Goal: Transaction & Acquisition: Obtain resource

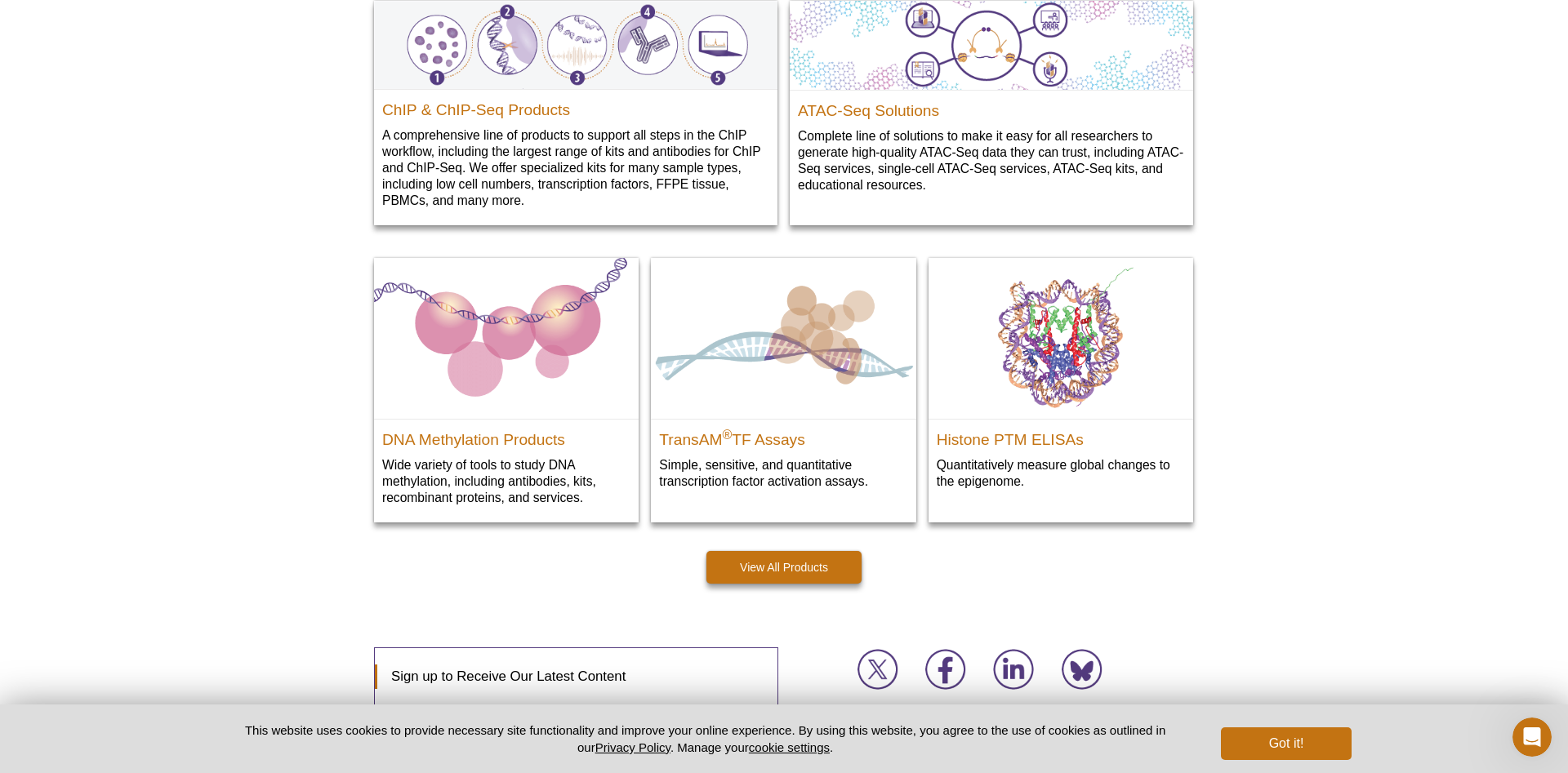
scroll to position [2309, 0]
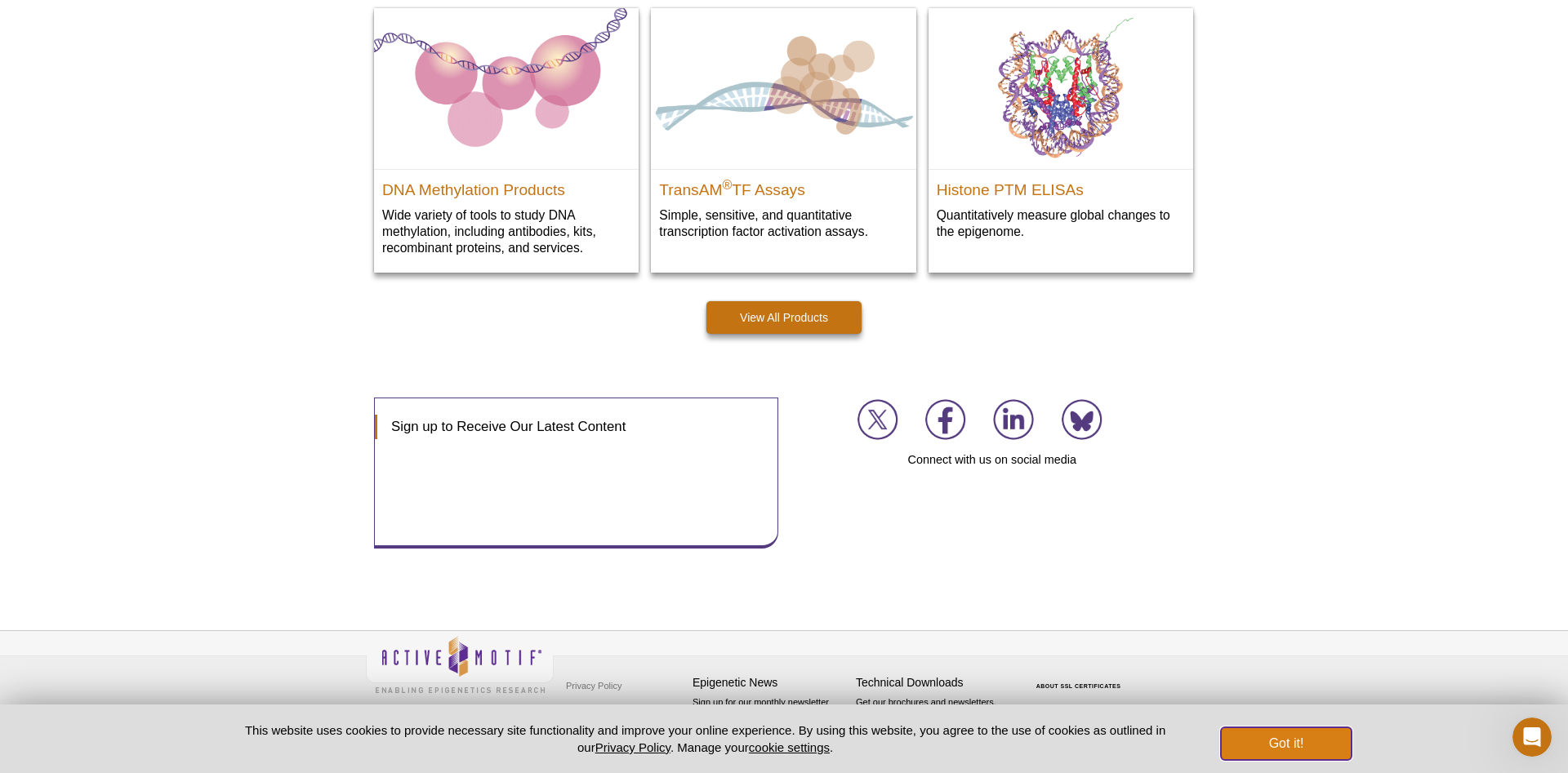
click at [1312, 749] on button "Got it!" at bounding box center [1286, 743] width 131 height 33
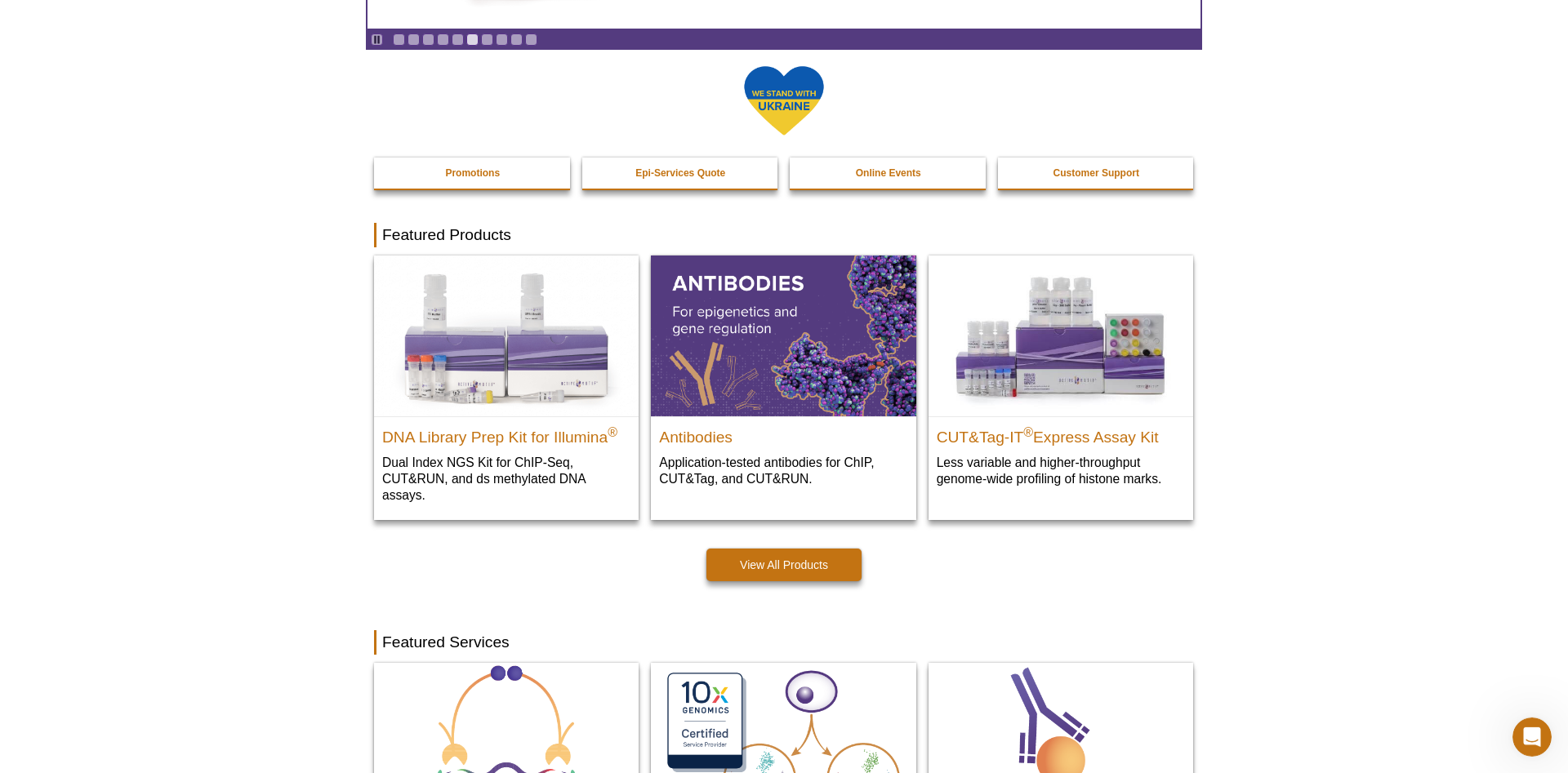
scroll to position [0, 0]
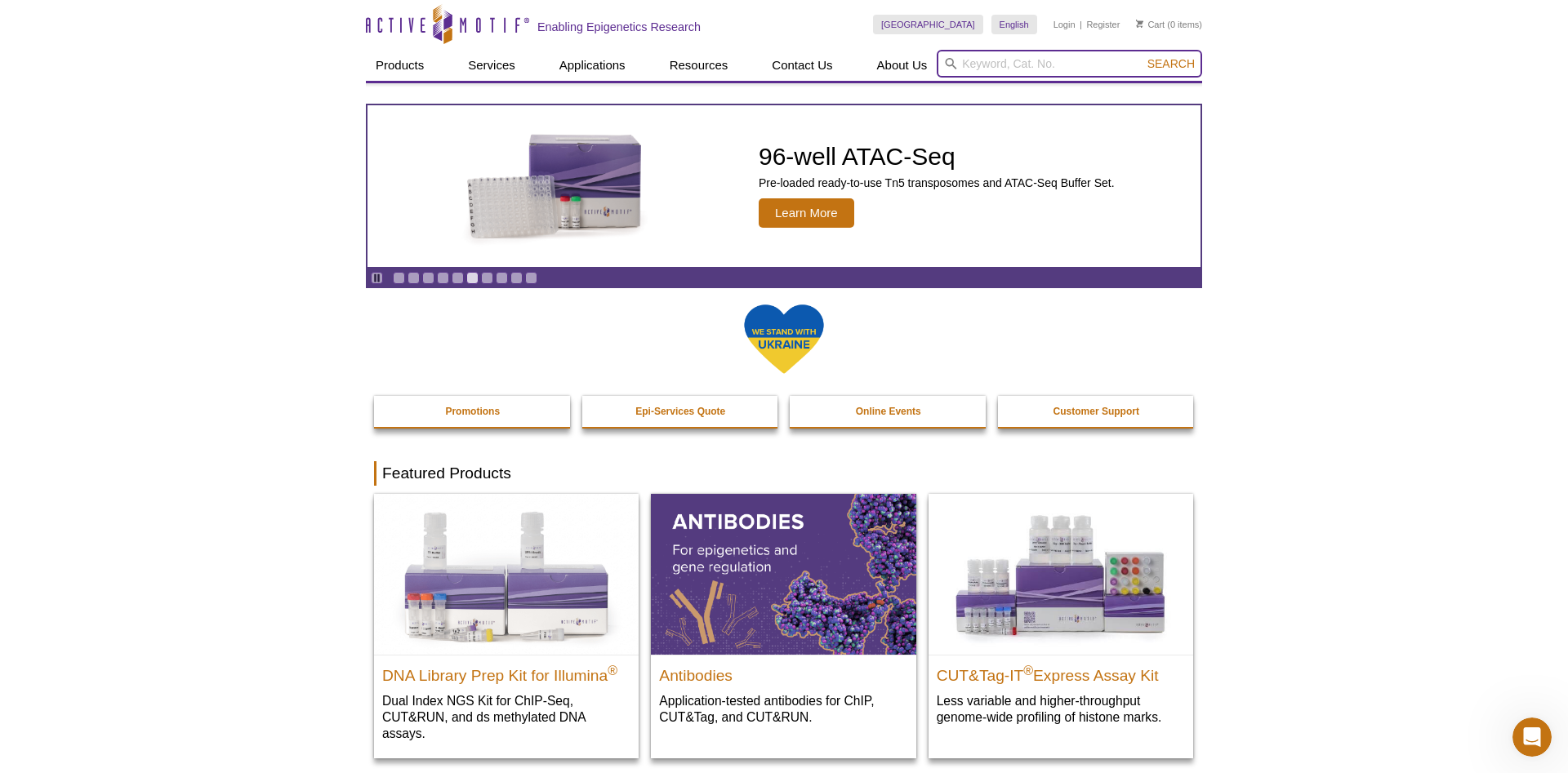
click at [1040, 55] on input "search" at bounding box center [1070, 63] width 265 height 28
type input "send samples"
click at [1143, 56] on button "Search" at bounding box center [1172, 63] width 57 height 15
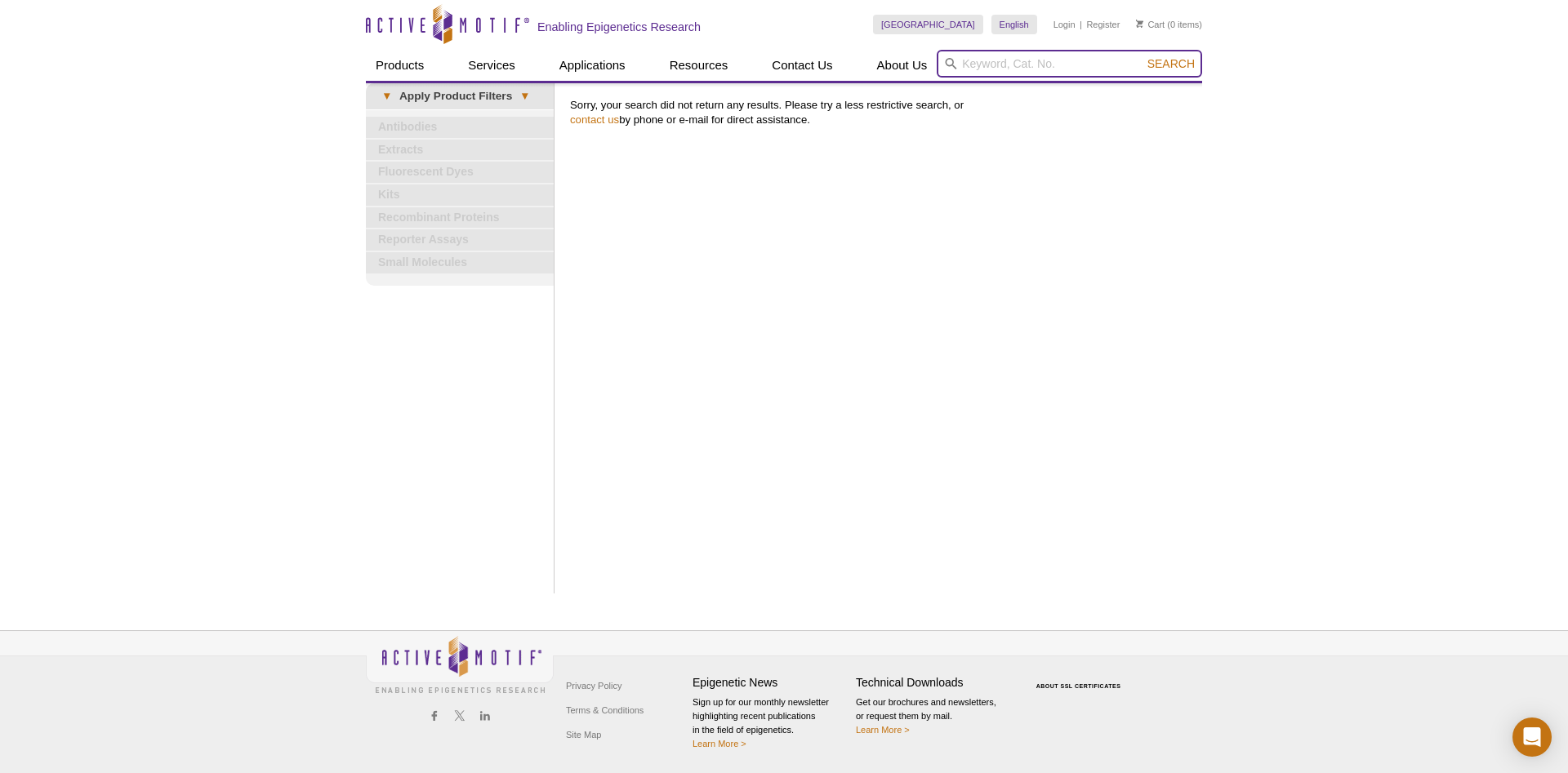
click at [996, 73] on input "search" at bounding box center [1070, 63] width 265 height 28
type input "send"
click at [1143, 56] on button "Search" at bounding box center [1172, 63] width 57 height 15
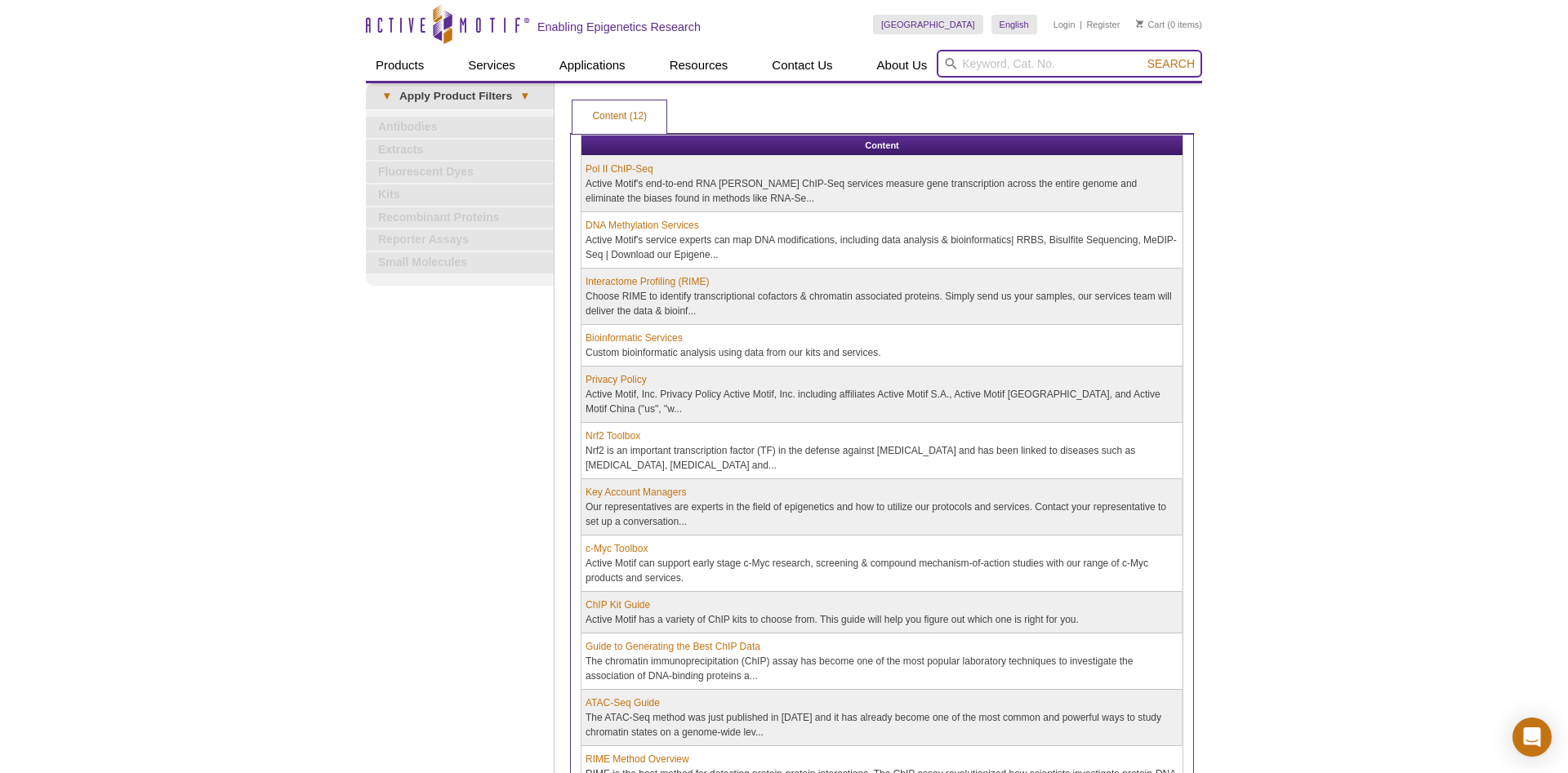
click at [986, 68] on input "search" at bounding box center [1070, 63] width 265 height 28
type input "p"
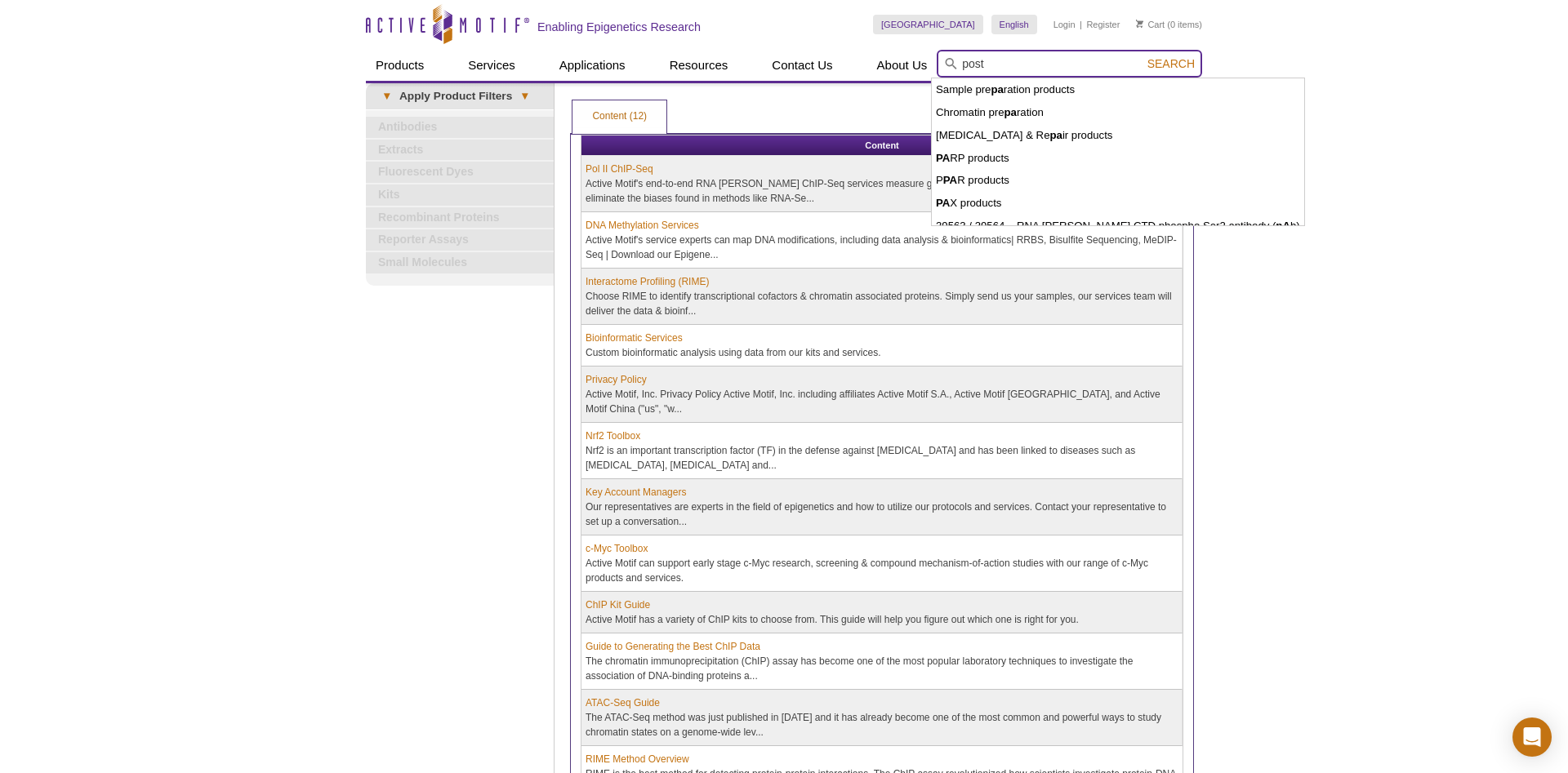
type input "post"
click at [1143, 56] on button "Search" at bounding box center [1172, 63] width 57 height 15
click at [1163, 68] on span "Search" at bounding box center [1172, 63] width 47 height 13
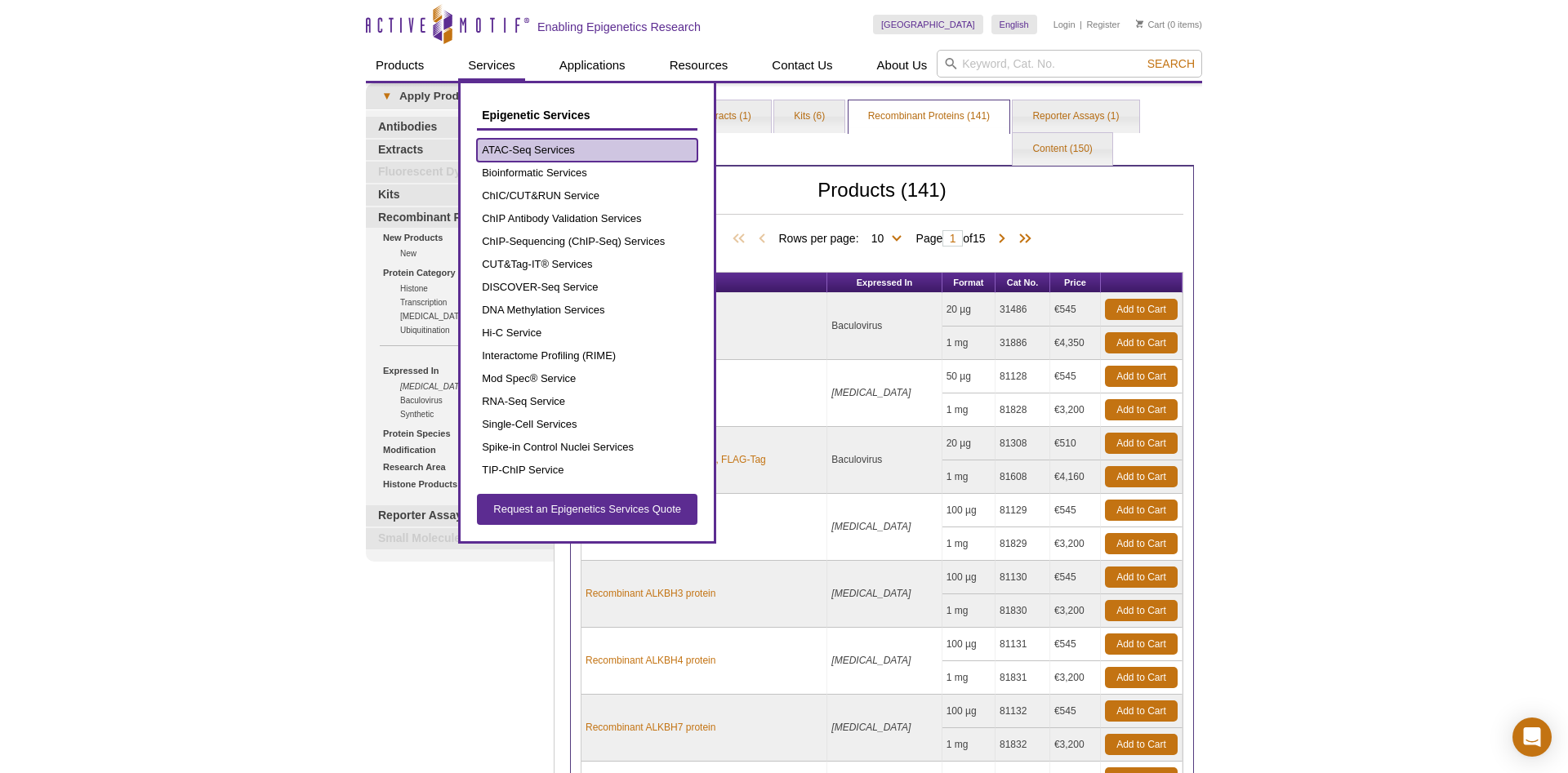
click at [509, 143] on link "ATAC-Seq Services" at bounding box center [586, 149] width 220 height 23
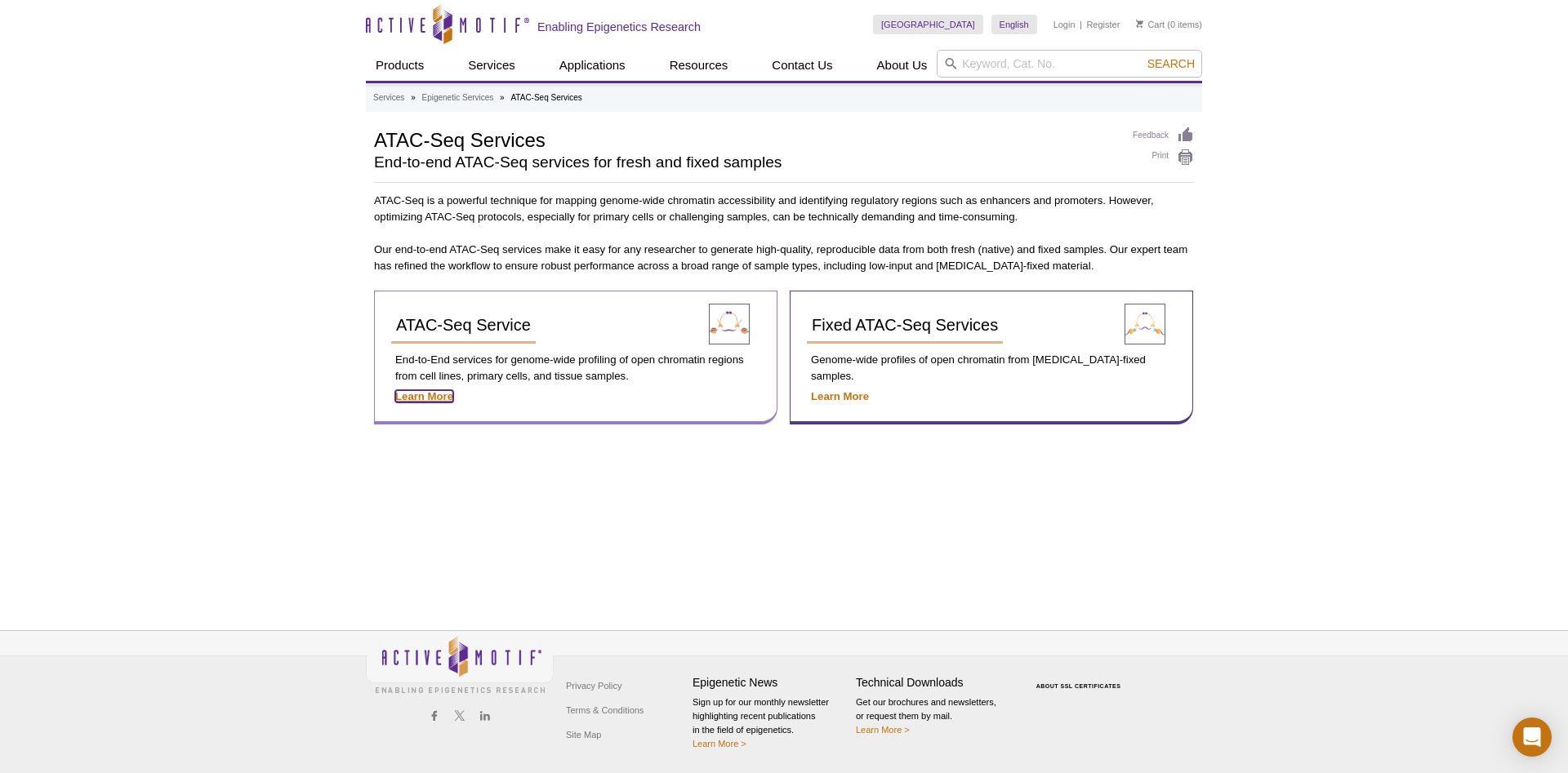
click at [426, 392] on strong "Learn More" at bounding box center [424, 396] width 58 height 12
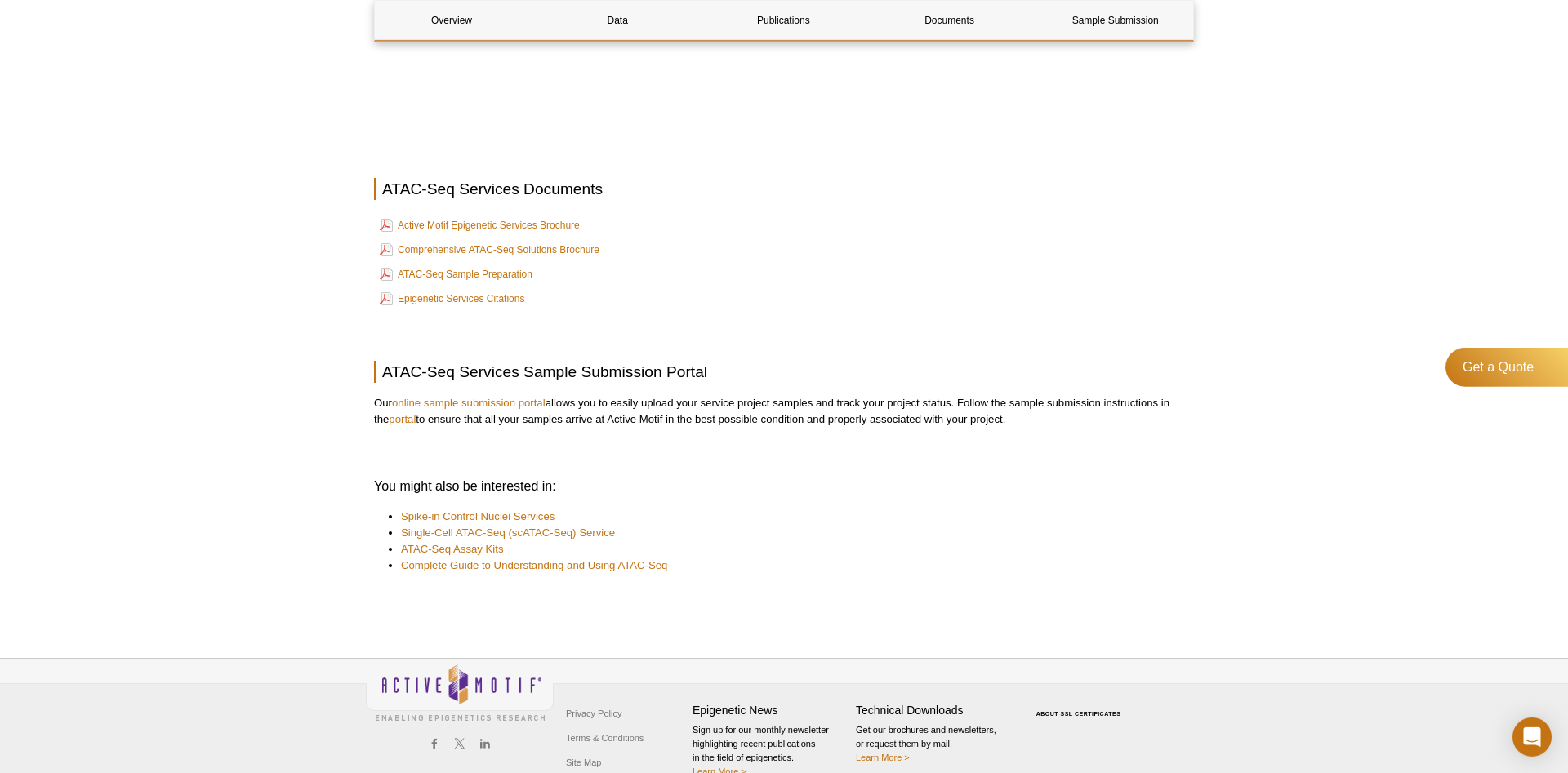
scroll to position [5050, 0]
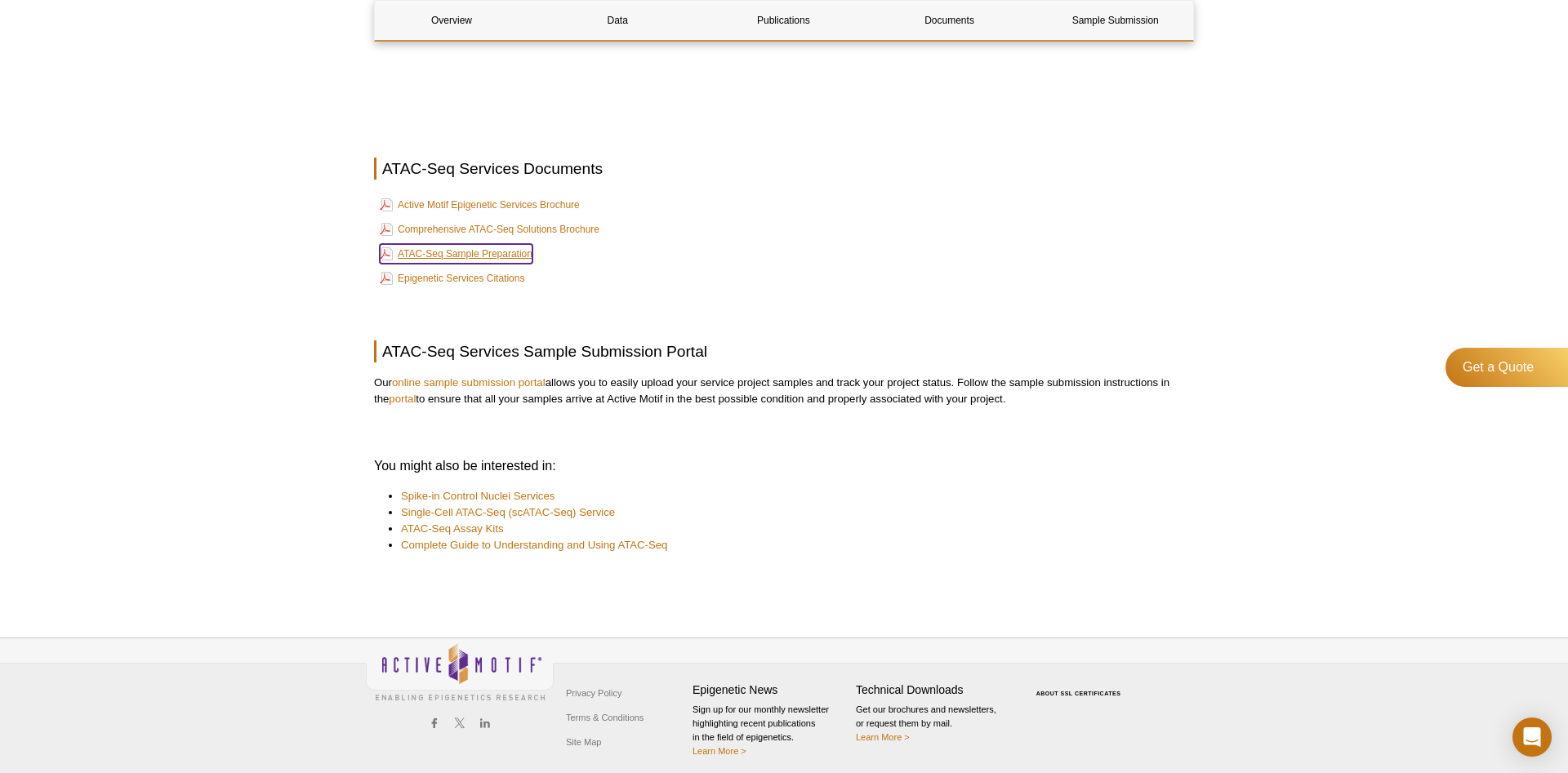
click at [473, 251] on link "ATAC-Seq Sample Preparation" at bounding box center [456, 254] width 152 height 20
click at [451, 378] on link "online sample submission portal" at bounding box center [469, 383] width 153 height 12
click at [442, 424] on p at bounding box center [783, 432] width 820 height 17
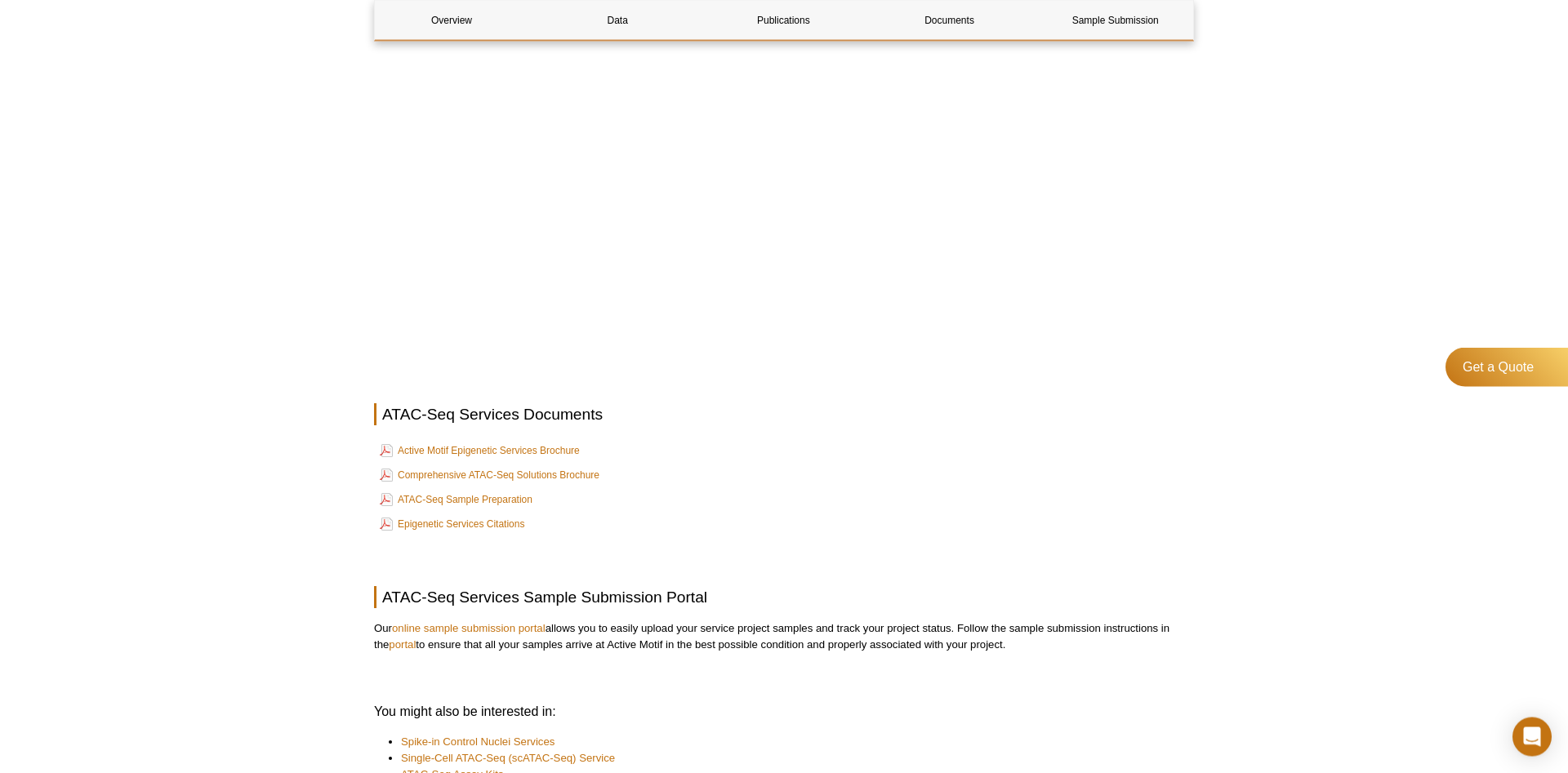
scroll to position [4800, 0]
click at [1093, 20] on link "Sample Submission" at bounding box center [1115, 21] width 153 height 40
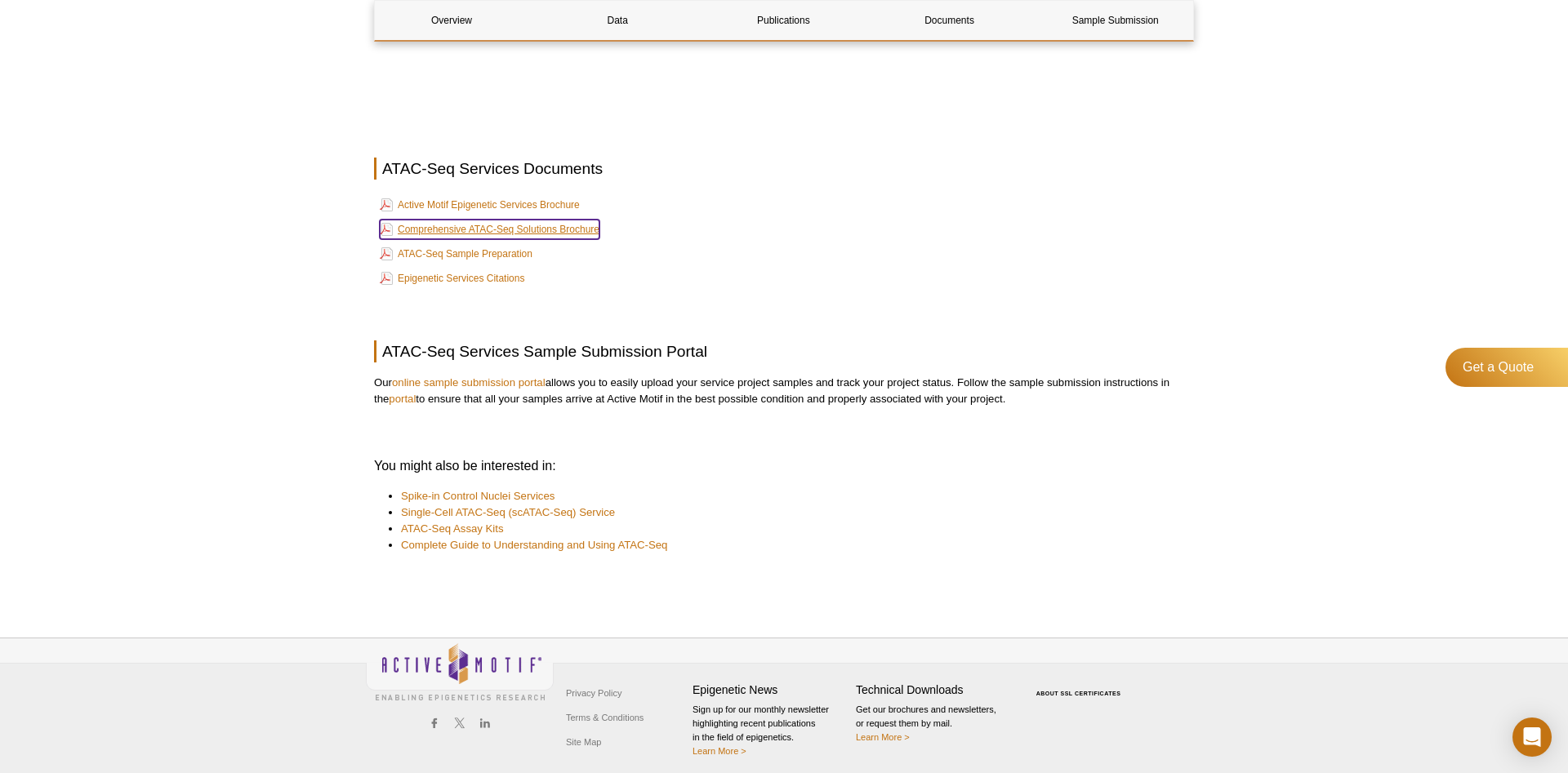
click at [504, 221] on link "Comprehensive ATAC-Seq Solutions Brochure" at bounding box center [489, 229] width 219 height 20
click at [813, 157] on h2 "ATAC-Seq Services Documents" at bounding box center [783, 168] width 820 height 22
